Goal: Task Accomplishment & Management: Manage account settings

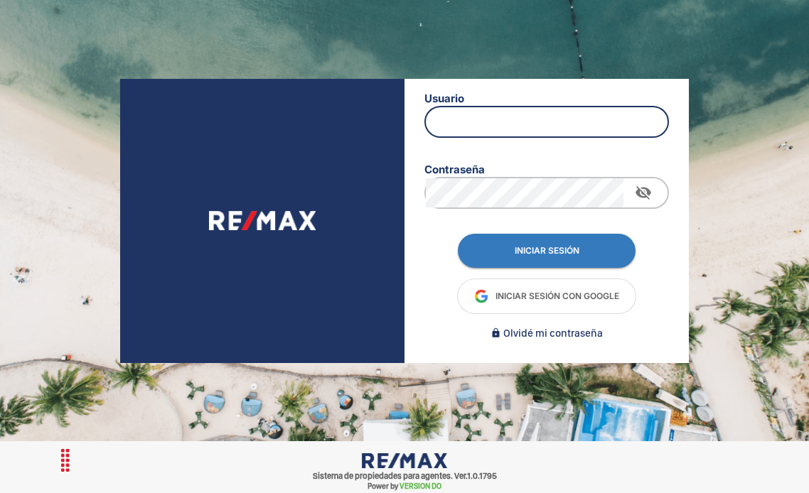
click at [525, 111] on input "text" at bounding box center [547, 121] width 242 height 29
type input "[EMAIL_ADDRESS][DOMAIN_NAME]"
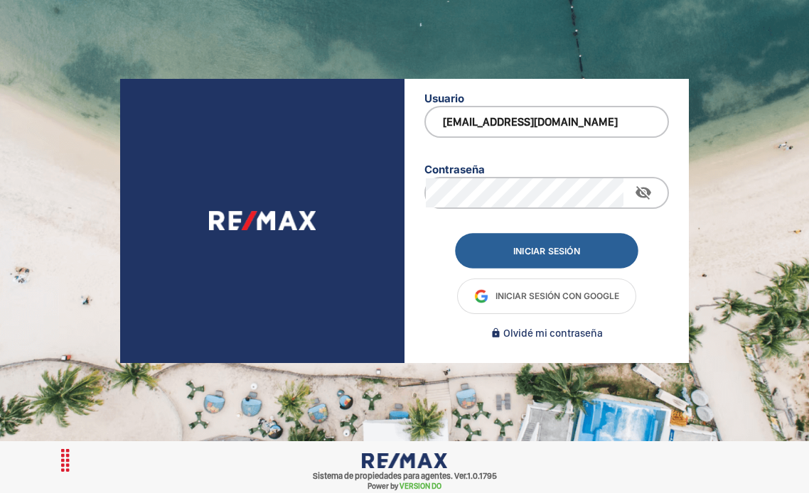
click at [555, 255] on button "Iniciar sesión" at bounding box center [546, 250] width 183 height 35
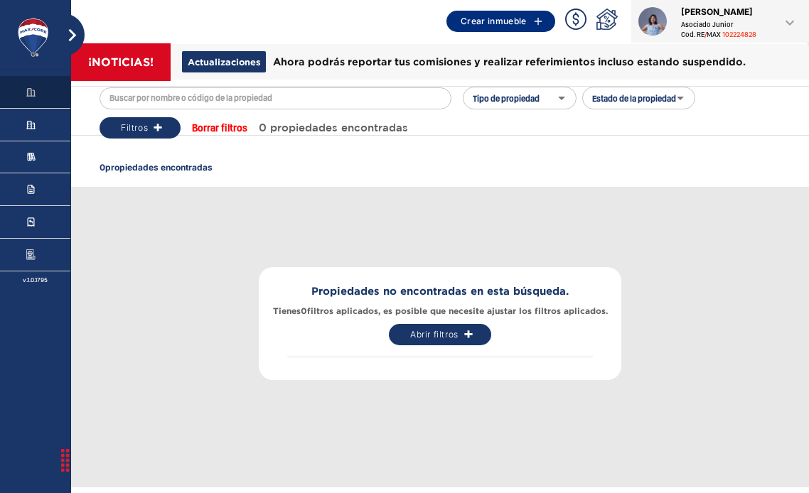
click at [32, 84] on div "Propiedades" at bounding box center [35, 92] width 70 height 32
